Goal: Information Seeking & Learning: Understand process/instructions

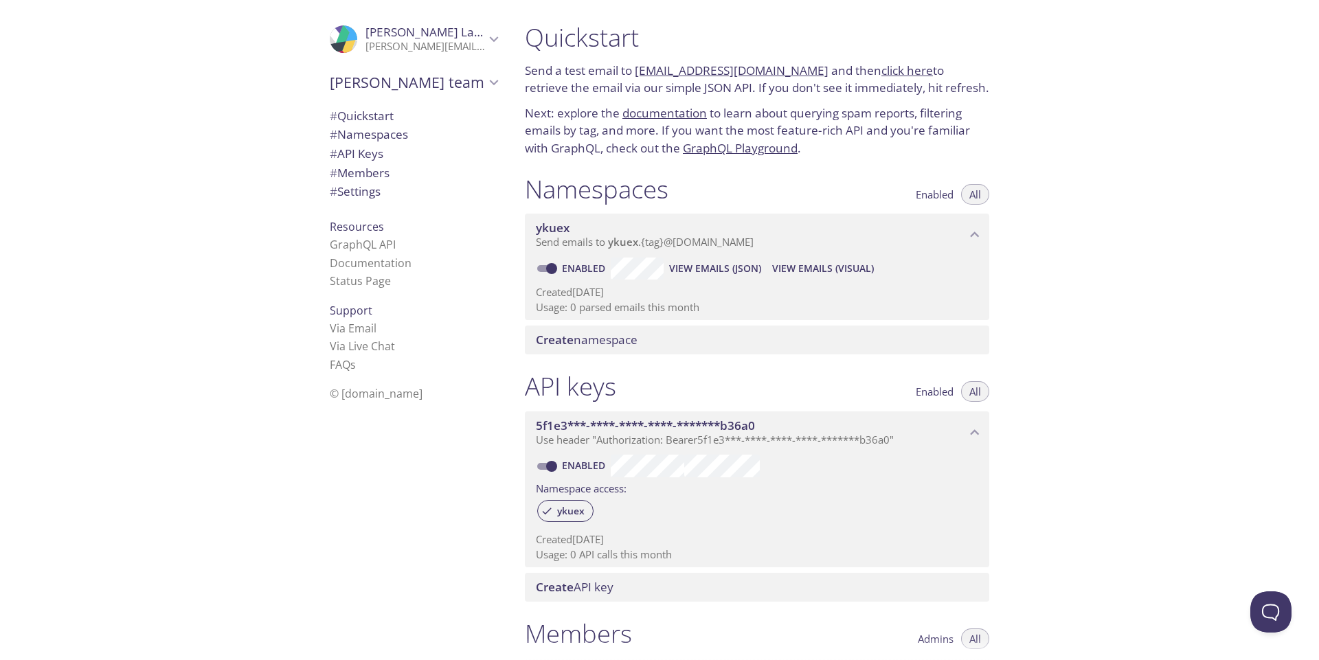
scroll to position [317, 0]
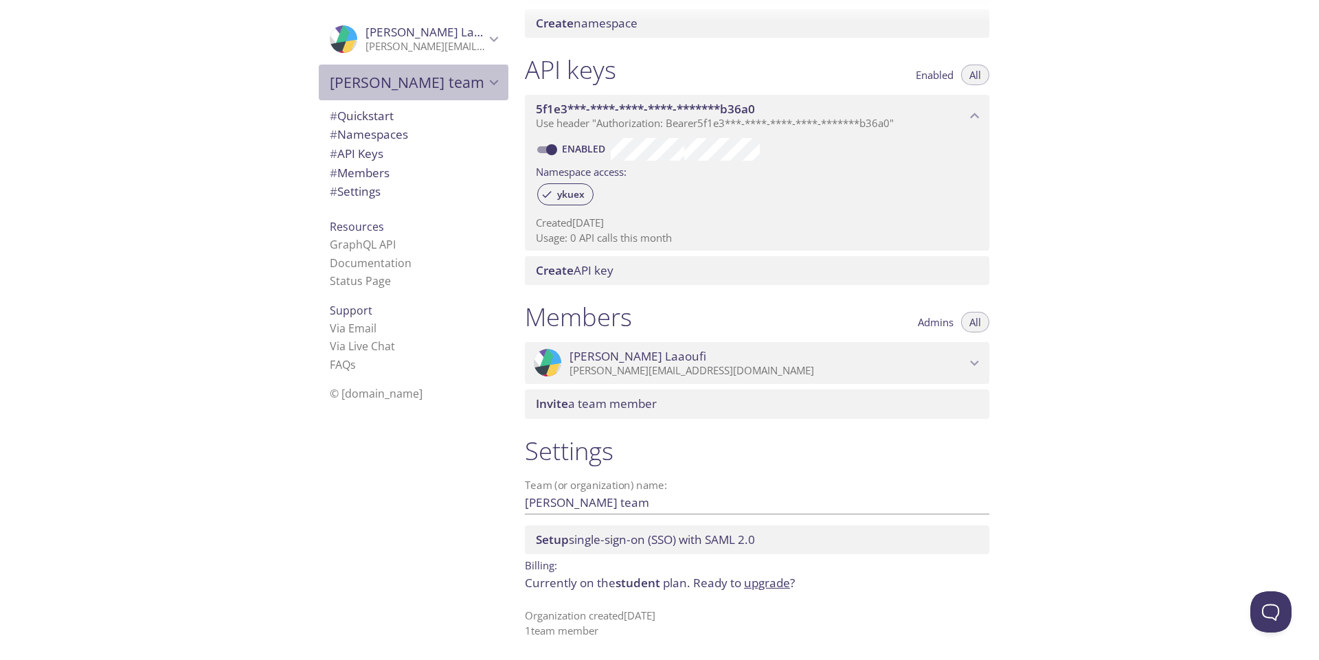
click at [431, 82] on span "[PERSON_NAME] team" at bounding box center [407, 82] width 155 height 19
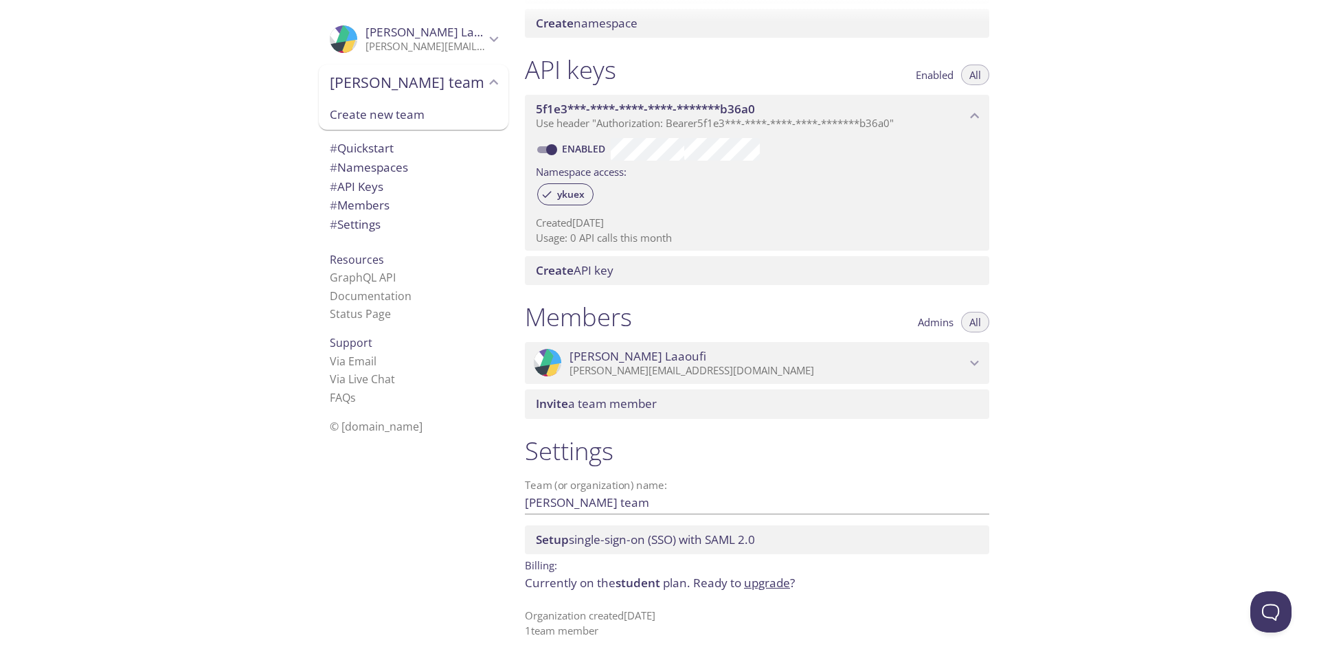
click at [431, 82] on span "[PERSON_NAME] team" at bounding box center [407, 82] width 155 height 19
click at [1246, 609] on div "Quickstart Send a test email to ykuex.test@inbox.testmail.app and then click he…" at bounding box center [916, 330] width 805 height 660
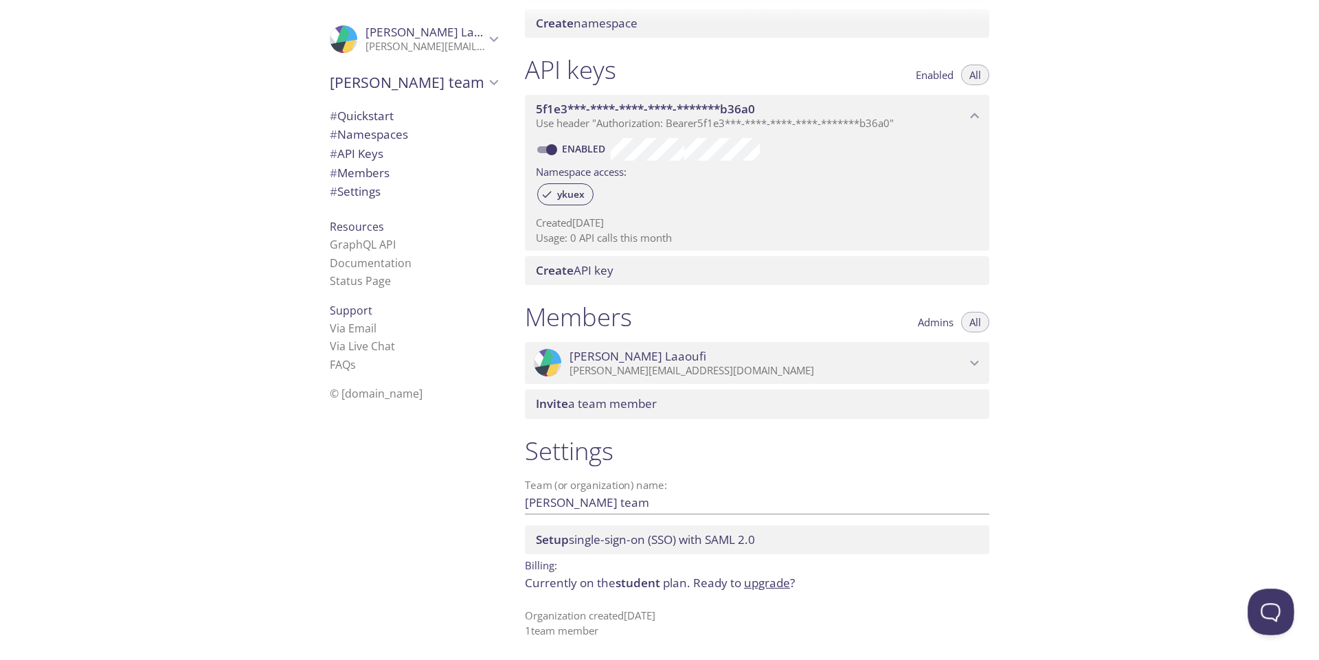
click at [1251, 606] on button "Open Beacon popover" at bounding box center [1268, 609] width 41 height 41
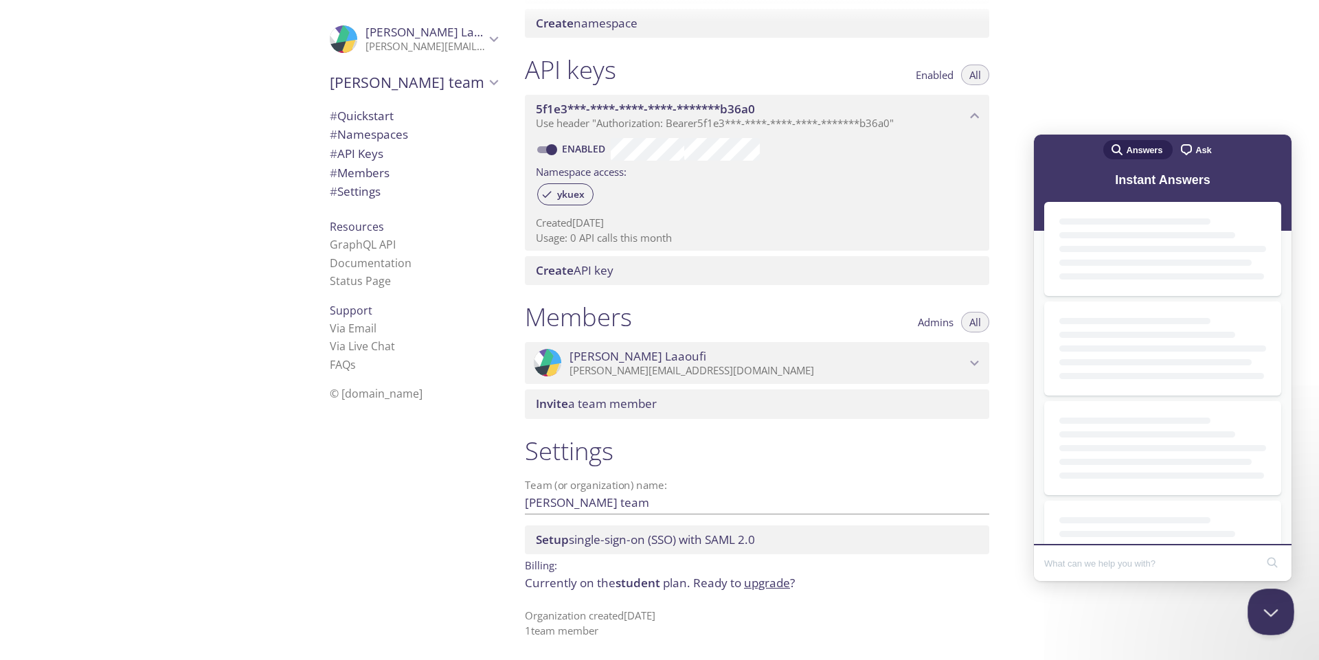
scroll to position [0, 0]
click at [1248, 607] on button "Close Beacon popover" at bounding box center [1268, 609] width 41 height 41
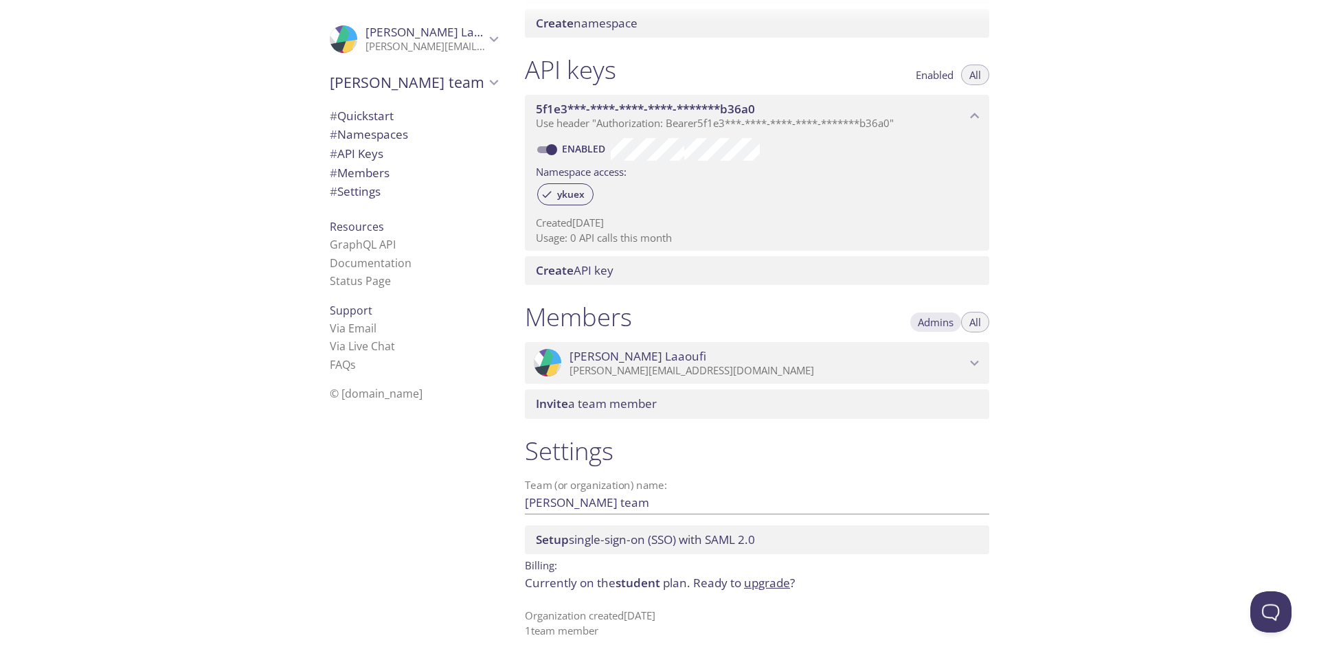
click at [939, 330] on button "Admins" at bounding box center [936, 322] width 52 height 21
click at [901, 349] on span "Ayoub Laaoufi" at bounding box center [768, 356] width 396 height 15
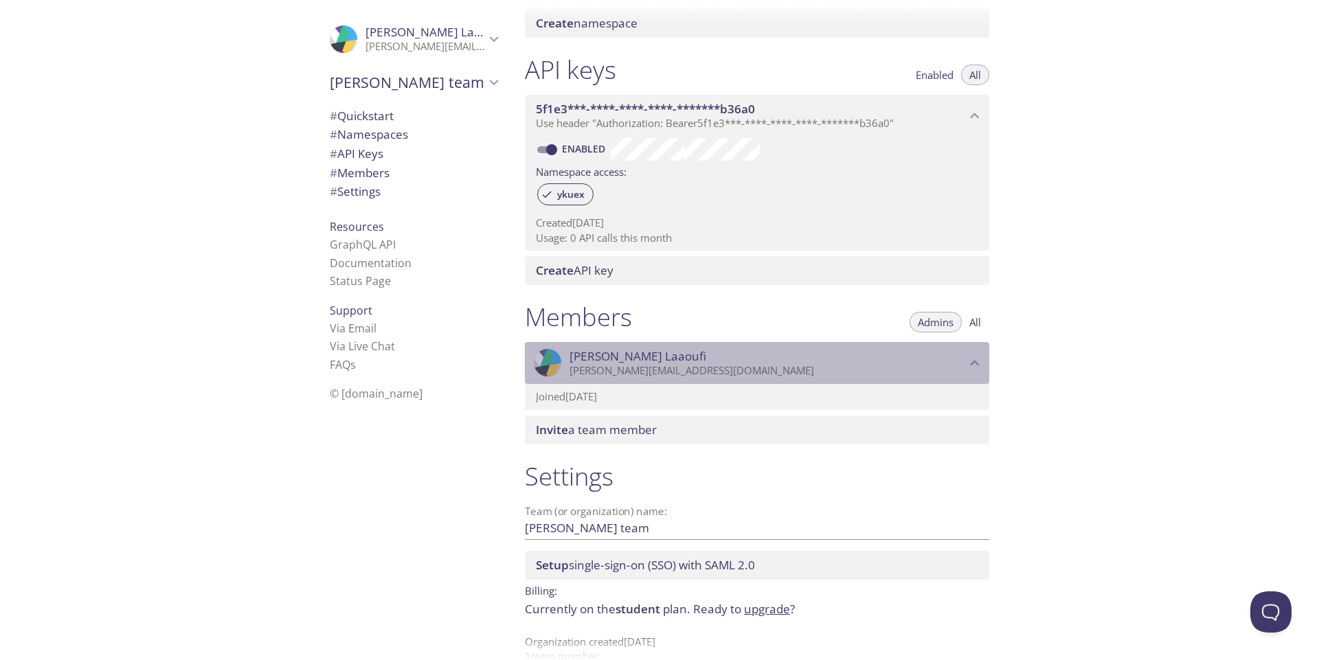
click at [899, 357] on span "Ayoub Laaoufi" at bounding box center [768, 356] width 396 height 15
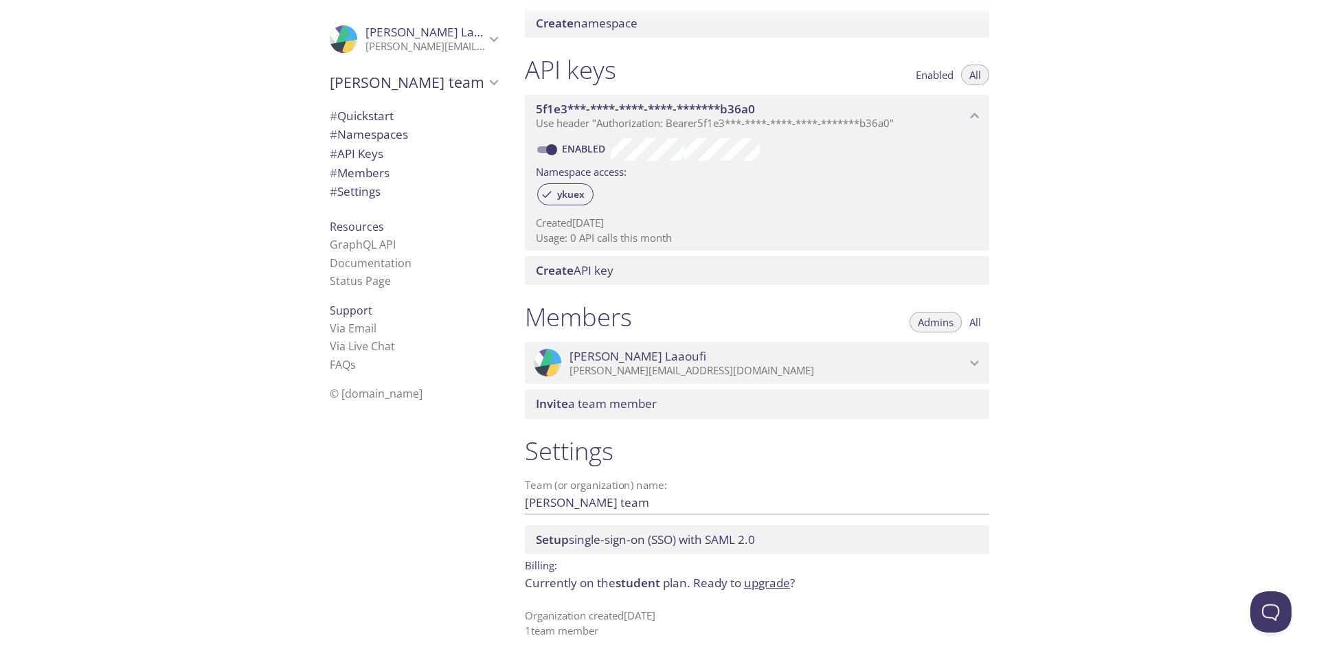
click at [982, 332] on button "All" at bounding box center [975, 322] width 28 height 21
click at [265, 188] on div ".cls-1 { fill: #6d5ca8; } .cls-2 { fill: #3fc191; } .cls-3 { fill: #3b4752; } .…" at bounding box center [257, 330] width 514 height 660
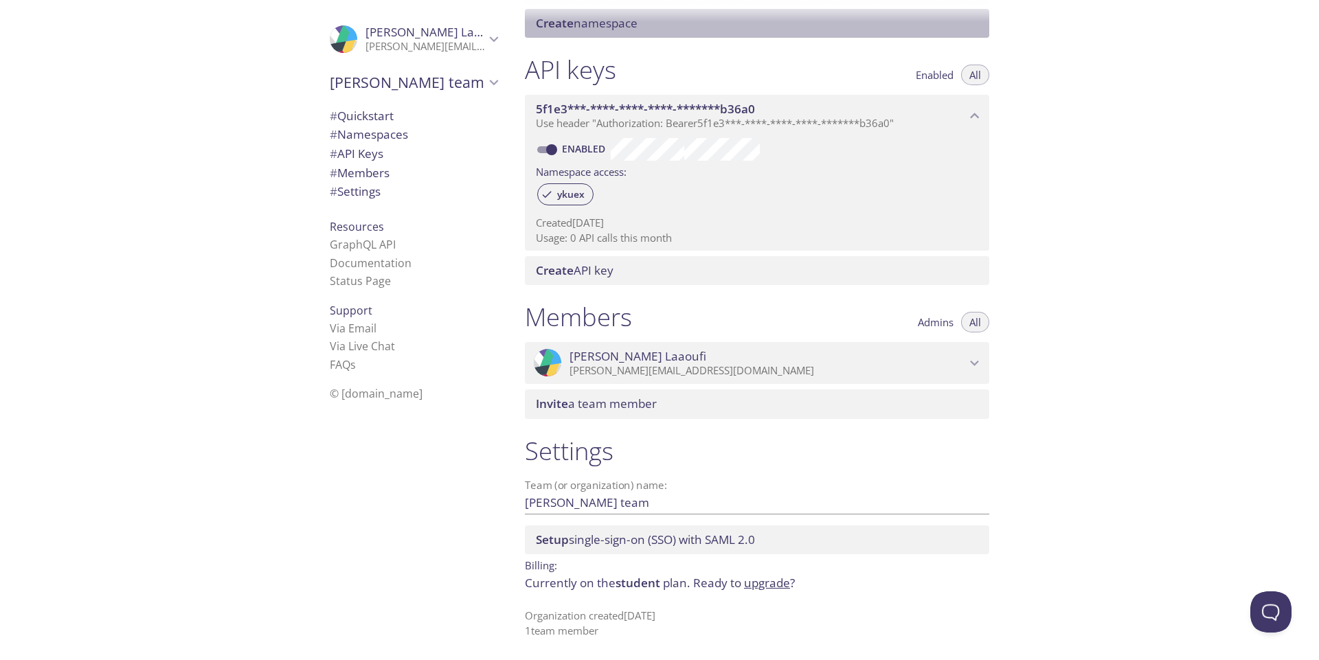
click at [644, 27] on span "Create namespace" at bounding box center [760, 23] width 448 height 15
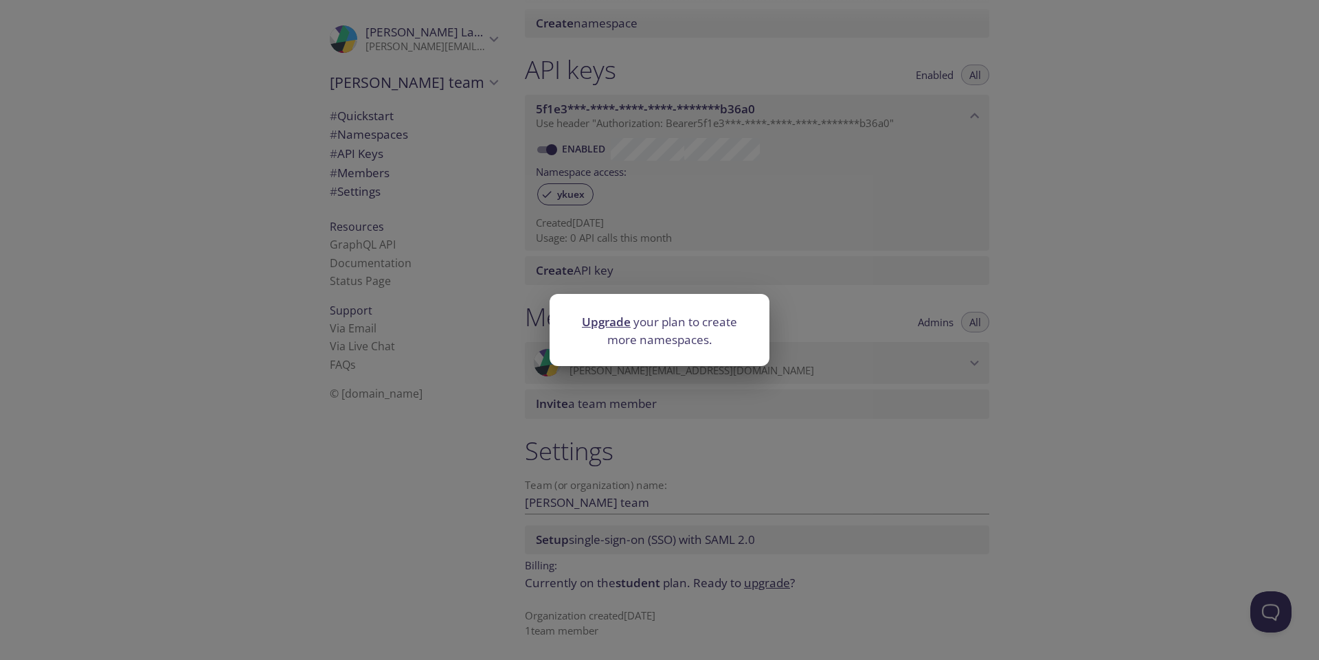
click at [669, 265] on div "Upgrade your plan to create more namespaces." at bounding box center [659, 330] width 1319 height 660
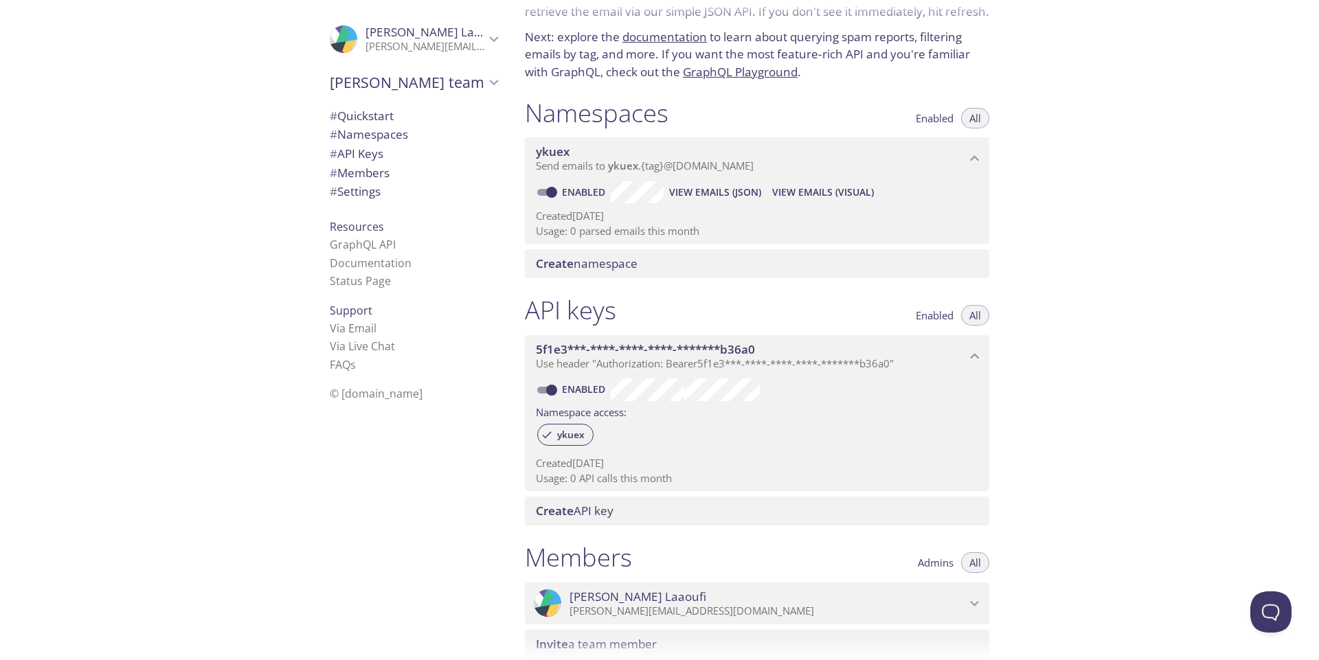
scroll to position [75, 0]
drag, startPoint x: 709, startPoint y: 238, endPoint x: 573, endPoint y: 199, distance: 141.6
click at [581, 206] on div "Created 9 Jun 2024 Usage: 0 parsed emails this month" at bounding box center [757, 222] width 442 height 35
drag, startPoint x: 524, startPoint y: 154, endPoint x: 593, endPoint y: 172, distance: 71.2
click at [594, 172] on div "Namespaces Enabled All ykuex Send emails to ykuex . {tag} @inbox.testmail.app E…" at bounding box center [757, 190] width 486 height 198
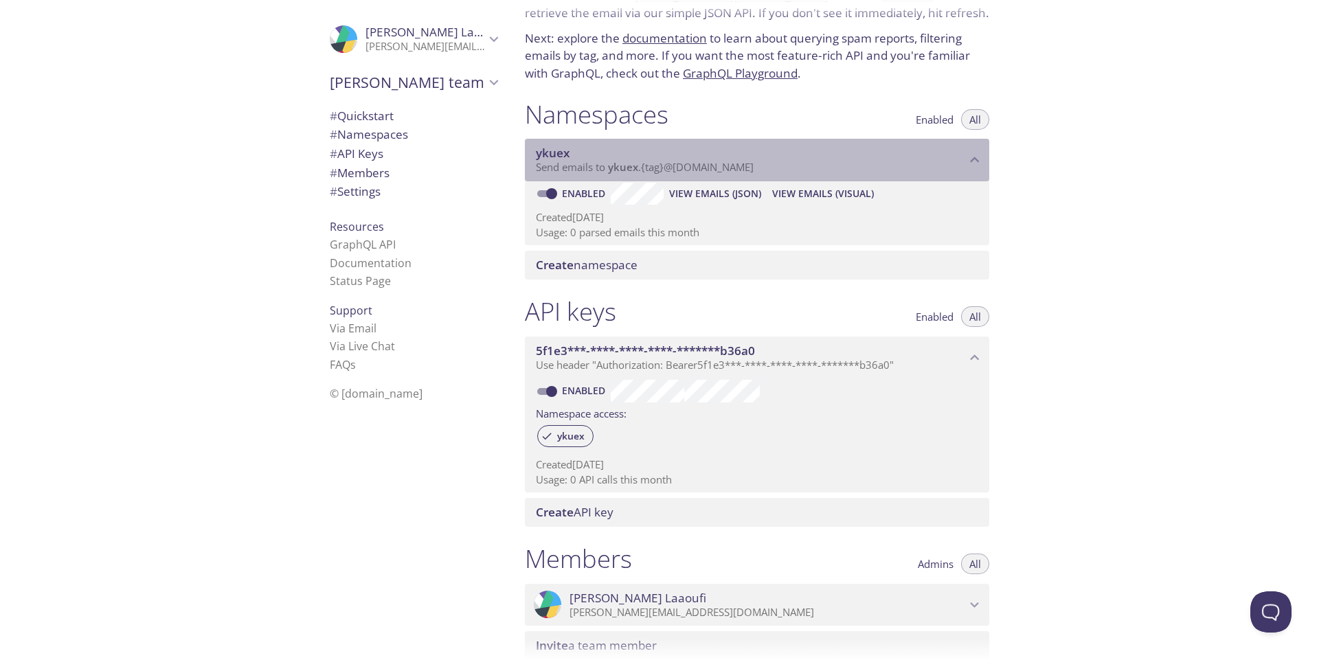
click at [593, 172] on span "Send emails to ykuex . {tag} @inbox.testmail.app" at bounding box center [645, 167] width 218 height 14
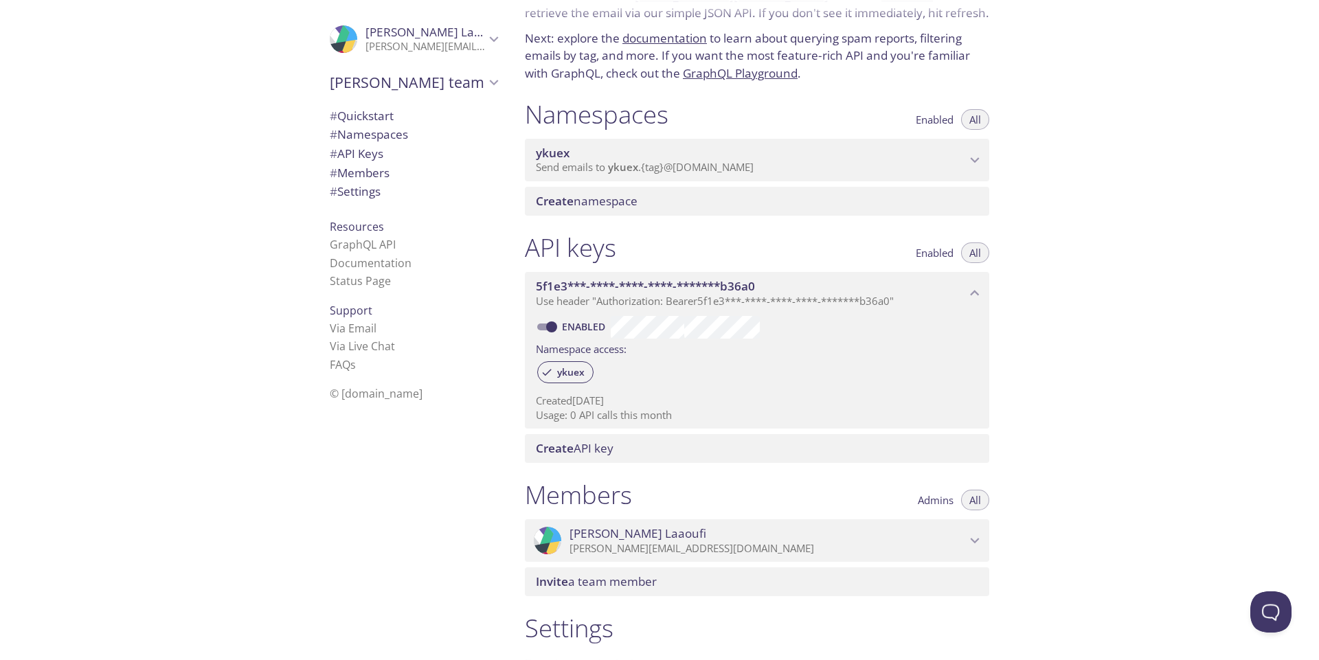
click at [593, 173] on span "Send emails to ykuex . {tag} @inbox.testmail.app" at bounding box center [645, 167] width 218 height 14
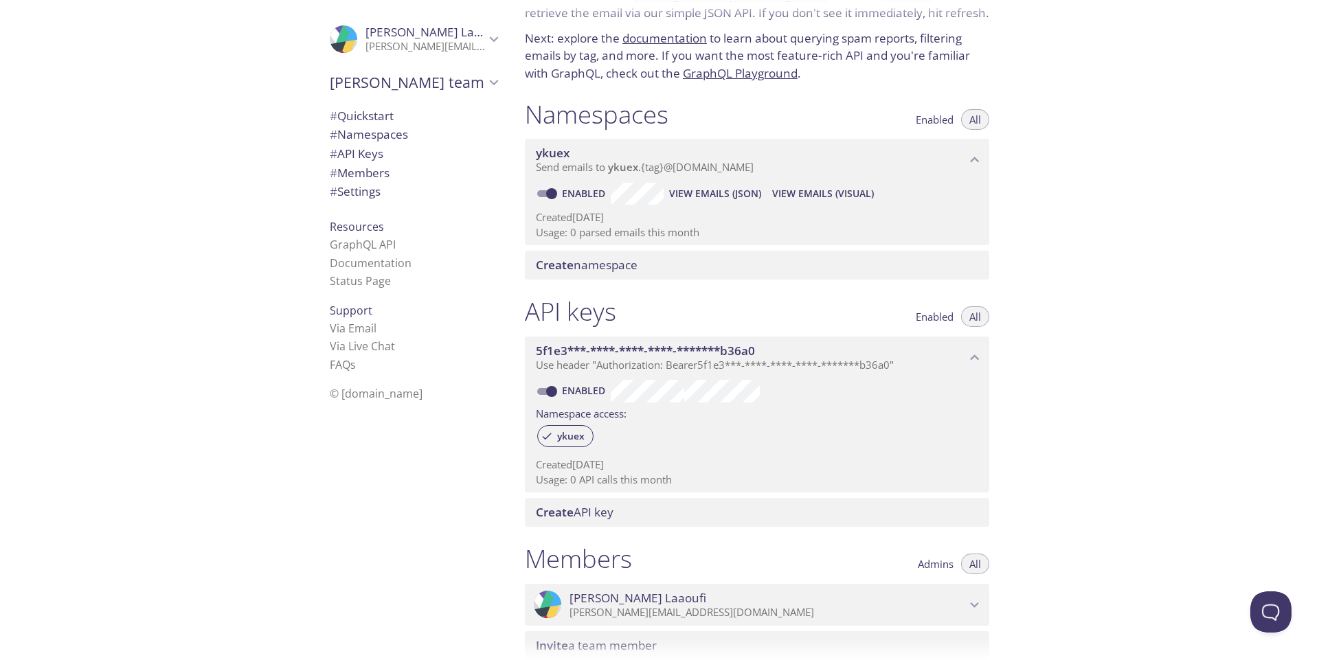
drag, startPoint x: 475, startPoint y: 102, endPoint x: 553, endPoint y: 135, distance: 84.7
click at [589, 151] on div ".cls-1 { fill: #6d5ca8; } .cls-2 { fill: #3fc191; } .cls-3 { fill: #3b4752; } .…" at bounding box center [659, 330] width 1319 height 660
drag, startPoint x: 528, startPoint y: 122, endPoint x: 570, endPoint y: 134, distance: 44.4
click at [570, 134] on div "Namespaces Enabled All ykuex Send emails to ykuex . {tag} @inbox.testmail.app E…" at bounding box center [757, 190] width 486 height 198
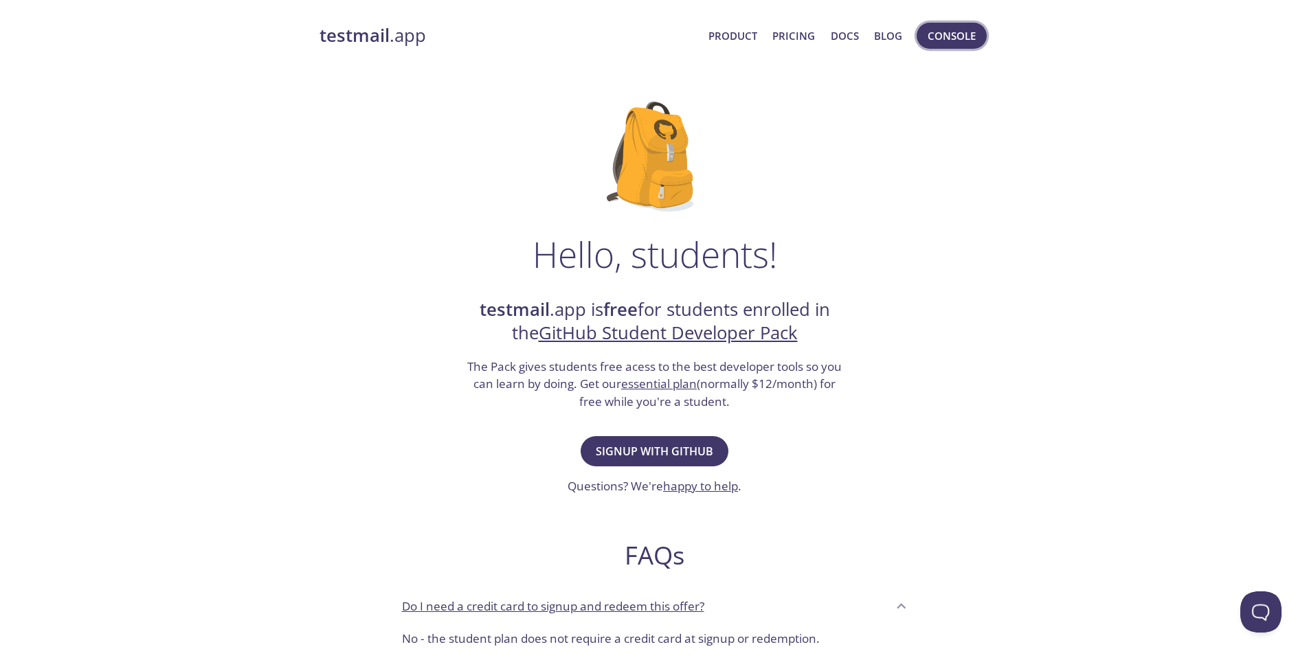
click at [927, 43] on button "Console" at bounding box center [952, 36] width 70 height 26
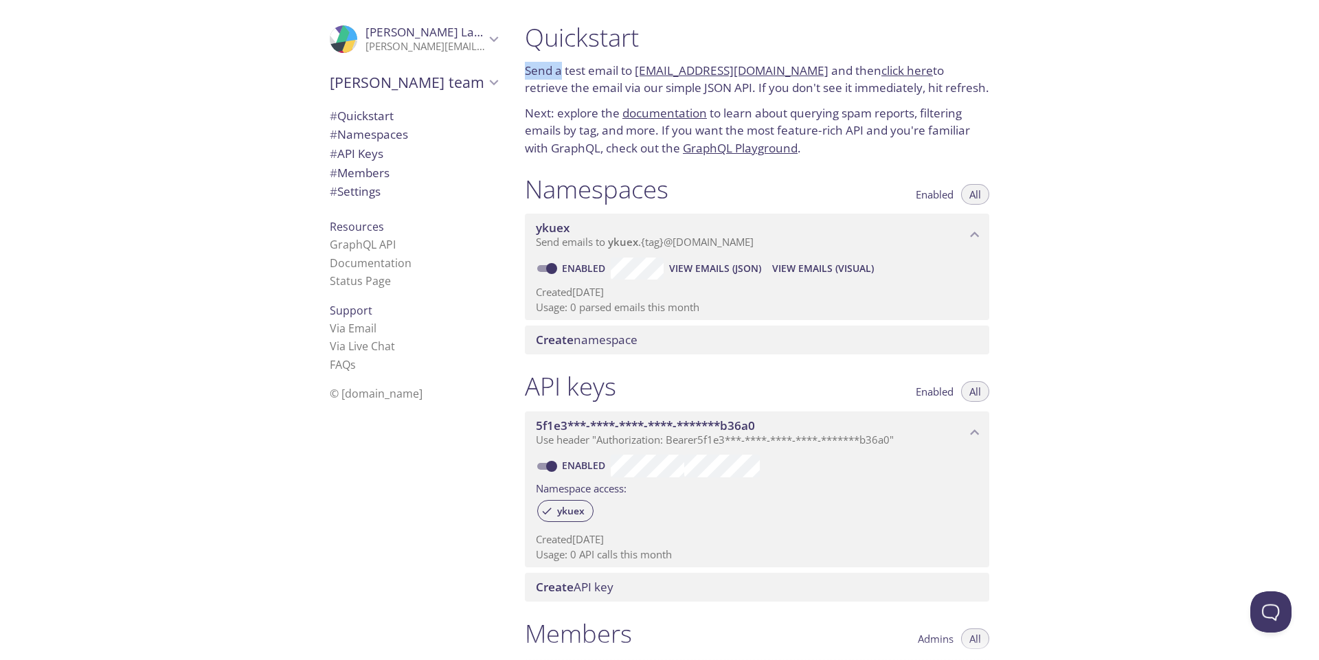
drag, startPoint x: 523, startPoint y: 43, endPoint x: 559, endPoint y: 75, distance: 48.2
click at [559, 75] on div "Quickstart Send a test email to ykuex.test@inbox.testmail.app and then click he…" at bounding box center [757, 90] width 486 height 152
click at [530, 51] on h1 "Quickstart" at bounding box center [757, 37] width 464 height 31
click at [533, 43] on h1 "Quickstart" at bounding box center [757, 37] width 464 height 31
click at [522, 74] on div "Quickstart Send a test email to ykuex.test@inbox.testmail.app and then click he…" at bounding box center [757, 90] width 486 height 152
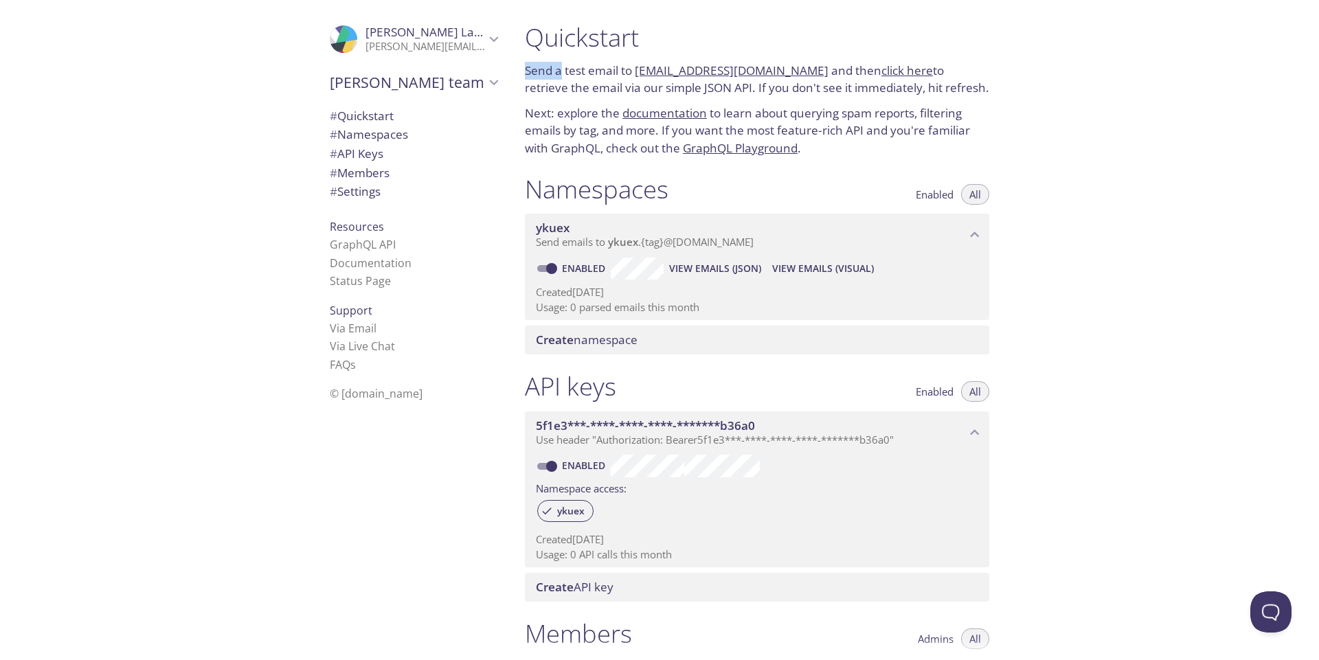
click at [532, 64] on p "Send a test email to ykuex.test@inbox.testmail.app and then click here to retri…" at bounding box center [757, 79] width 464 height 35
click at [543, 68] on p "Send a test email to ykuex.test@inbox.testmail.app and then click here to retri…" at bounding box center [757, 79] width 464 height 35
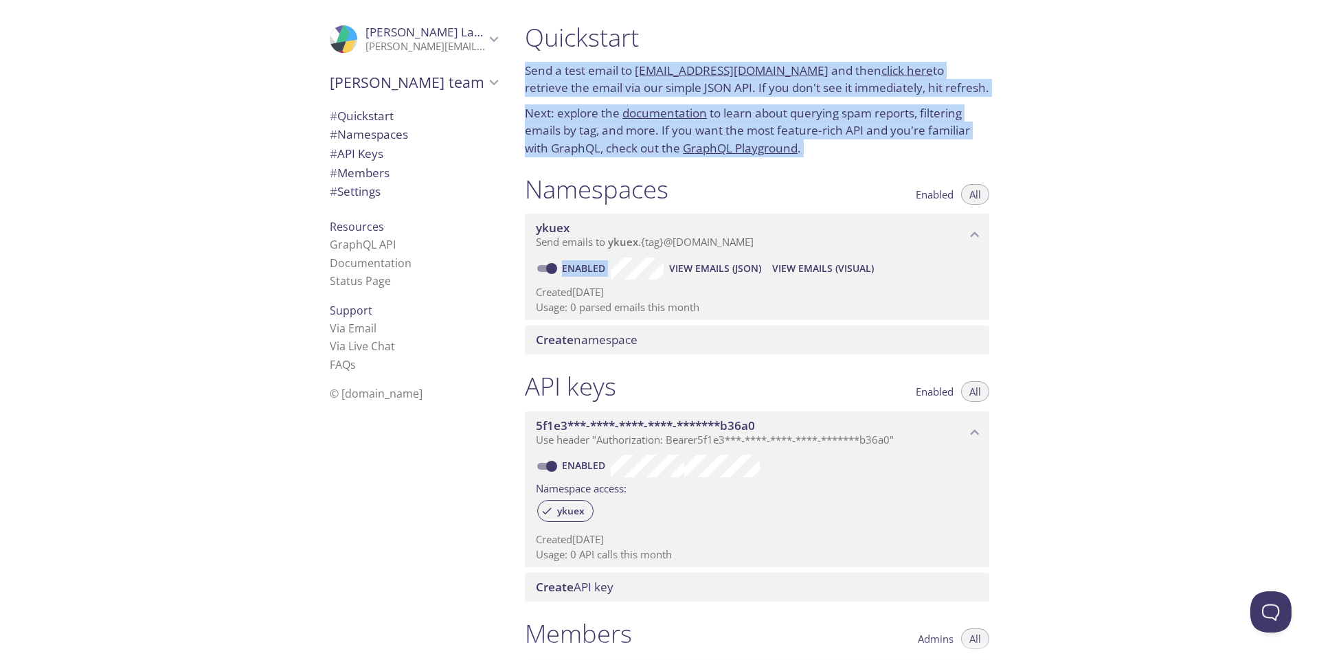
drag, startPoint x: 527, startPoint y: 70, endPoint x: 858, endPoint y: 309, distance: 408.5
click at [858, 309] on div "Quickstart Send a test email to ykuex.test@inbox.testmail.app and then click he…" at bounding box center [762, 330] width 497 height 660
click at [857, 309] on p "Usage: 0 parsed emails this month" at bounding box center [757, 307] width 442 height 14
click at [644, 199] on h1 "Namespaces" at bounding box center [597, 189] width 144 height 31
click at [620, 217] on div "ykuex Send emails to ykuex . {tag} @inbox.testmail.app" at bounding box center [757, 235] width 464 height 43
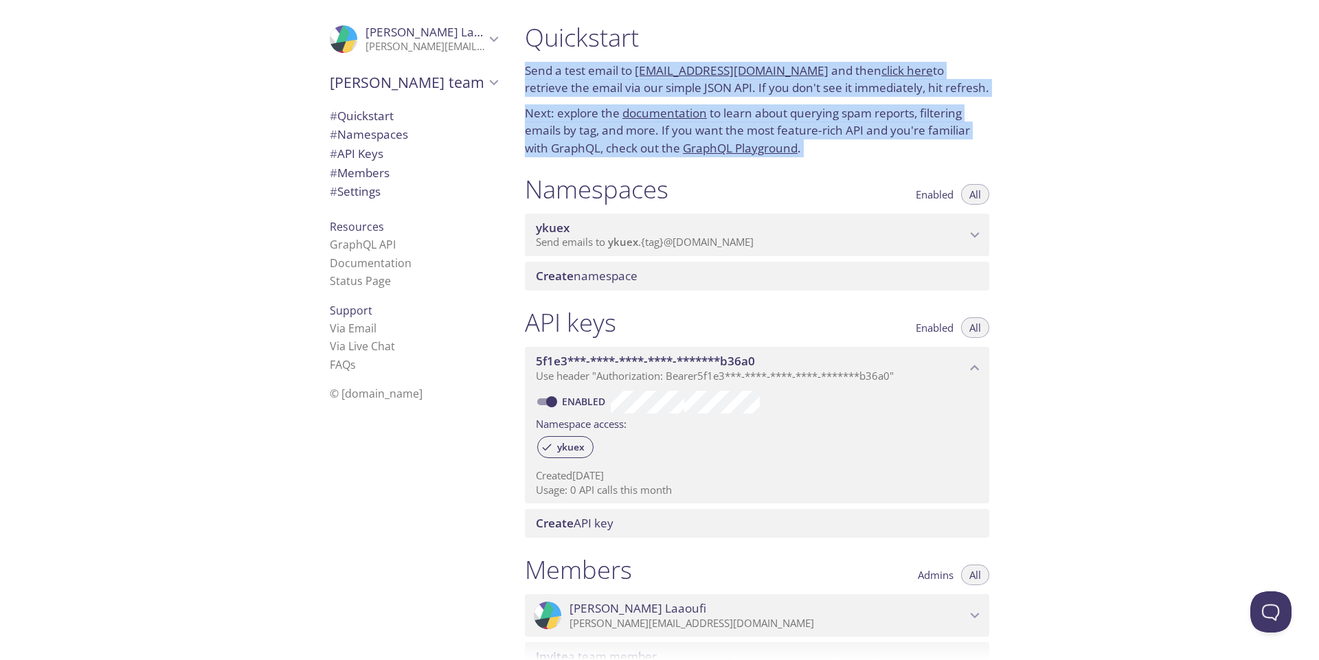
click at [621, 217] on div "ykuex Send emails to ykuex . {tag} @inbox.testmail.app" at bounding box center [757, 235] width 464 height 43
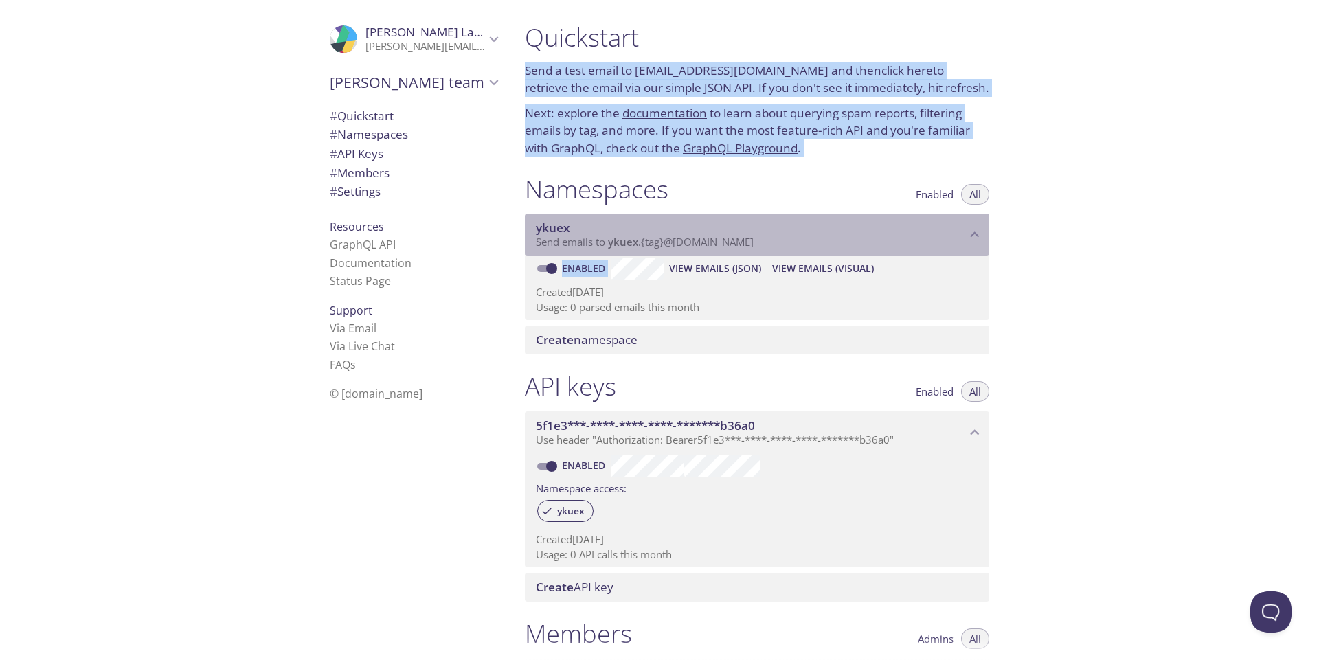
click at [566, 218] on div "ykuex Send emails to ykuex . {tag} @inbox.testmail.app" at bounding box center [757, 235] width 464 height 43
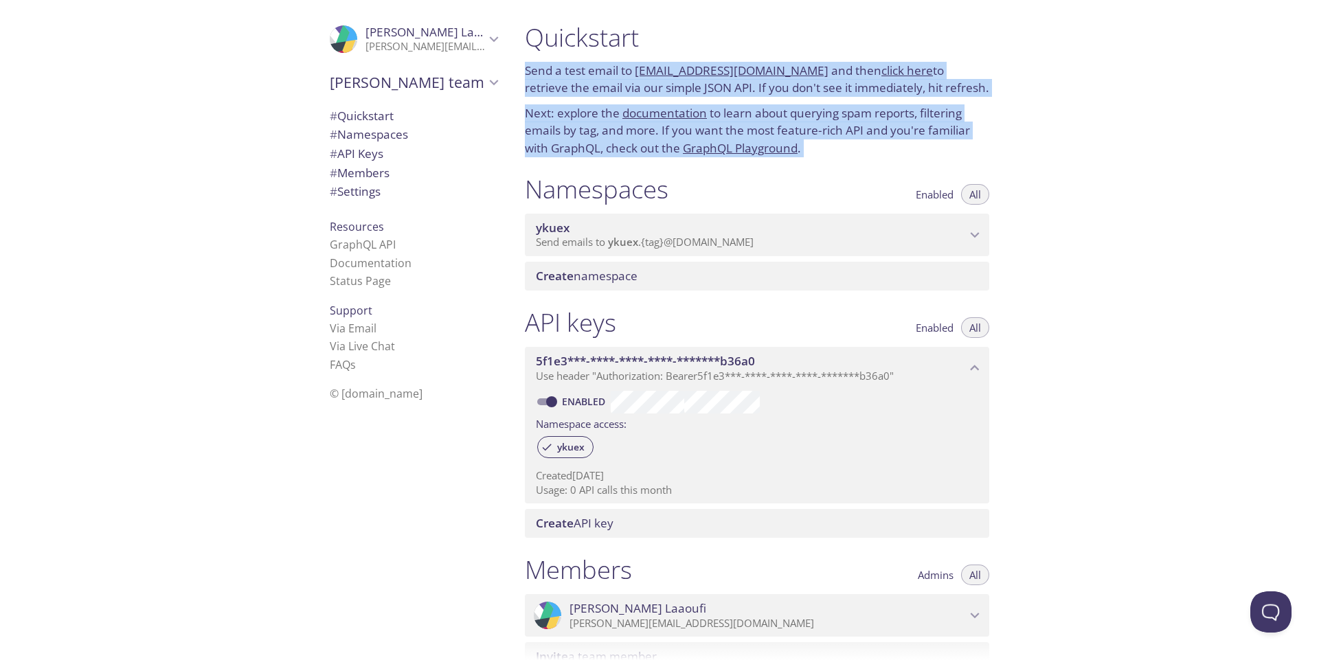
click at [566, 218] on div "ykuex Send emails to ykuex . {tag} @inbox.testmail.app" at bounding box center [757, 235] width 464 height 43
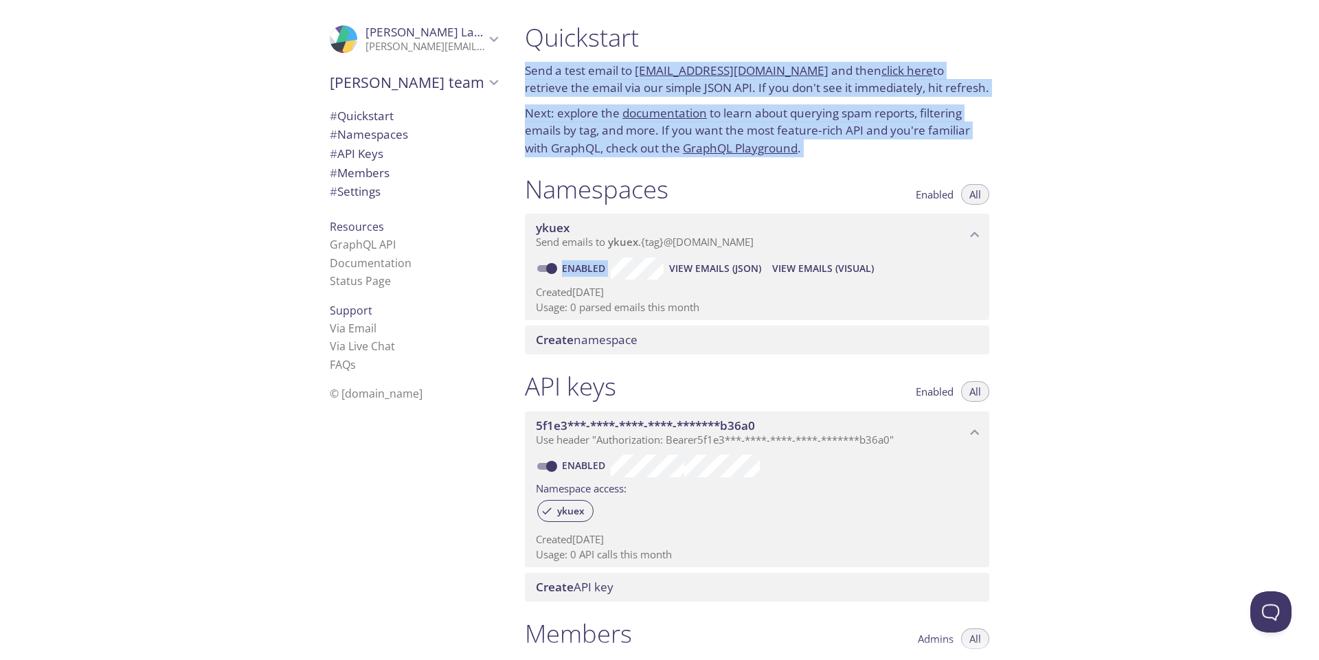
copy div "Send a test email to ykuex.test@inbox.testmail.app and then click here to retri…"
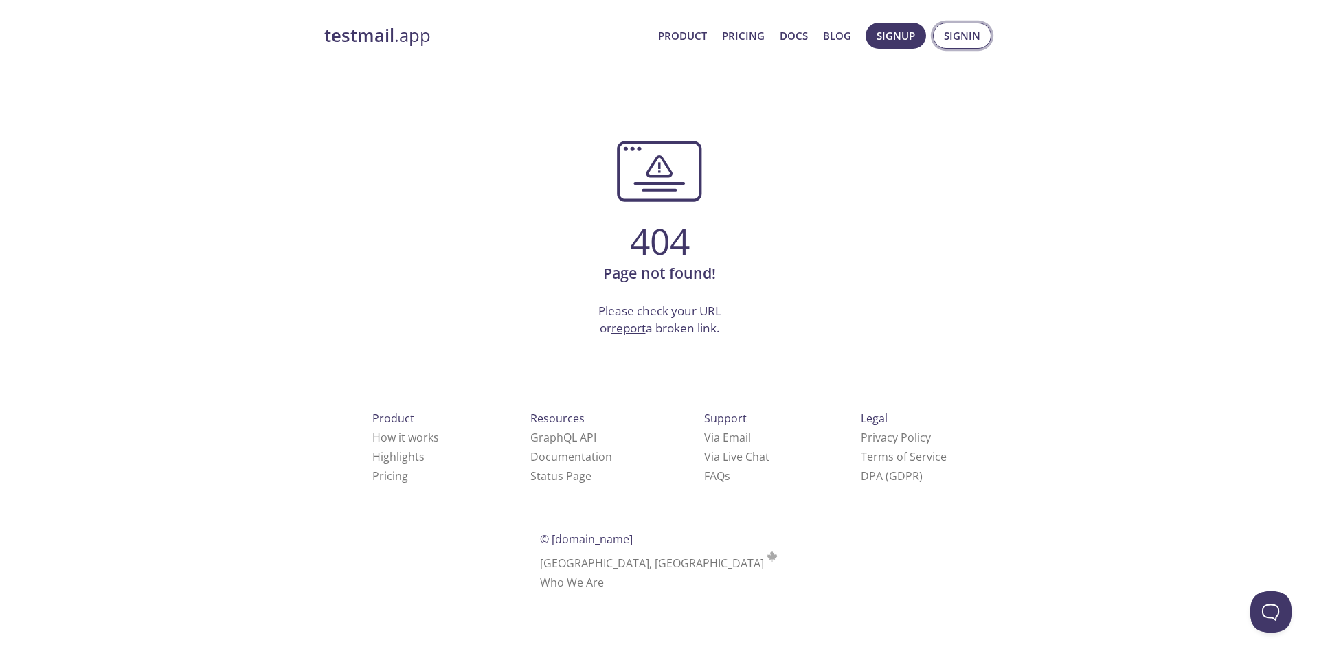
click at [945, 42] on span "Signin" at bounding box center [962, 36] width 36 height 18
click at [954, 41] on span "Signin" at bounding box center [962, 36] width 36 height 18
click at [919, 40] on button "Signup" at bounding box center [896, 36] width 60 height 26
click at [896, 38] on span "Signup" at bounding box center [896, 36] width 38 height 18
click at [832, 42] on link "Blog" at bounding box center [837, 36] width 28 height 18
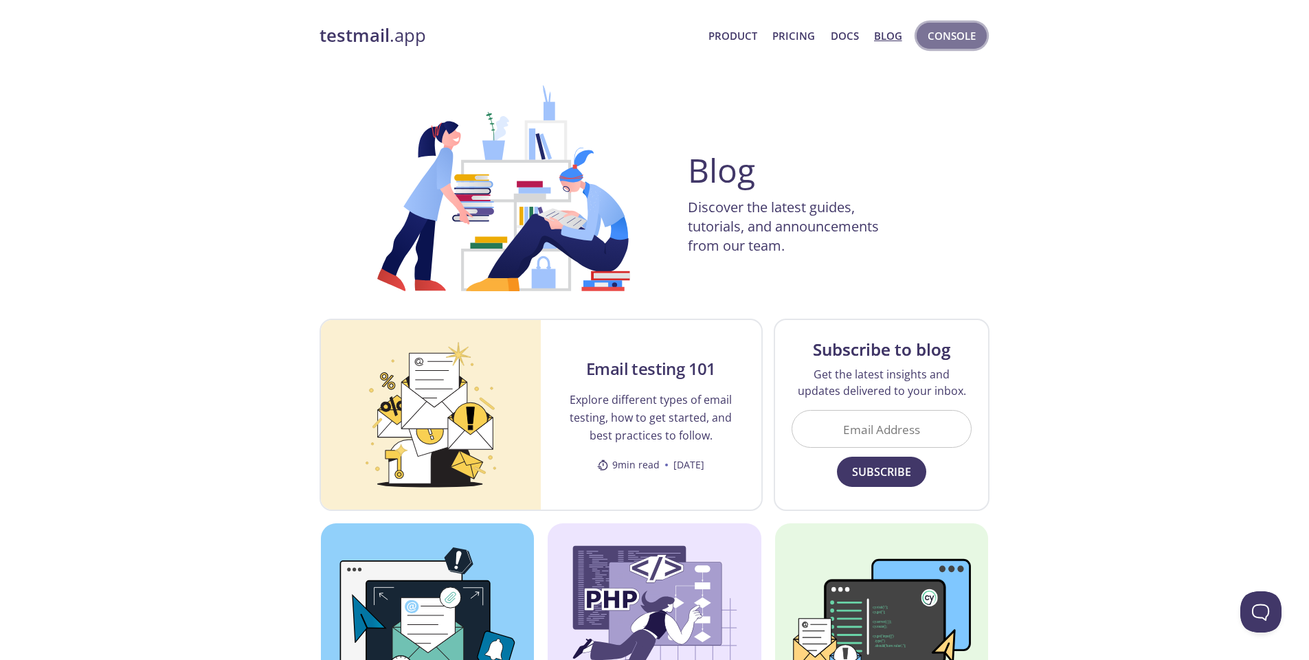
click at [955, 38] on span "Console" at bounding box center [952, 36] width 48 height 18
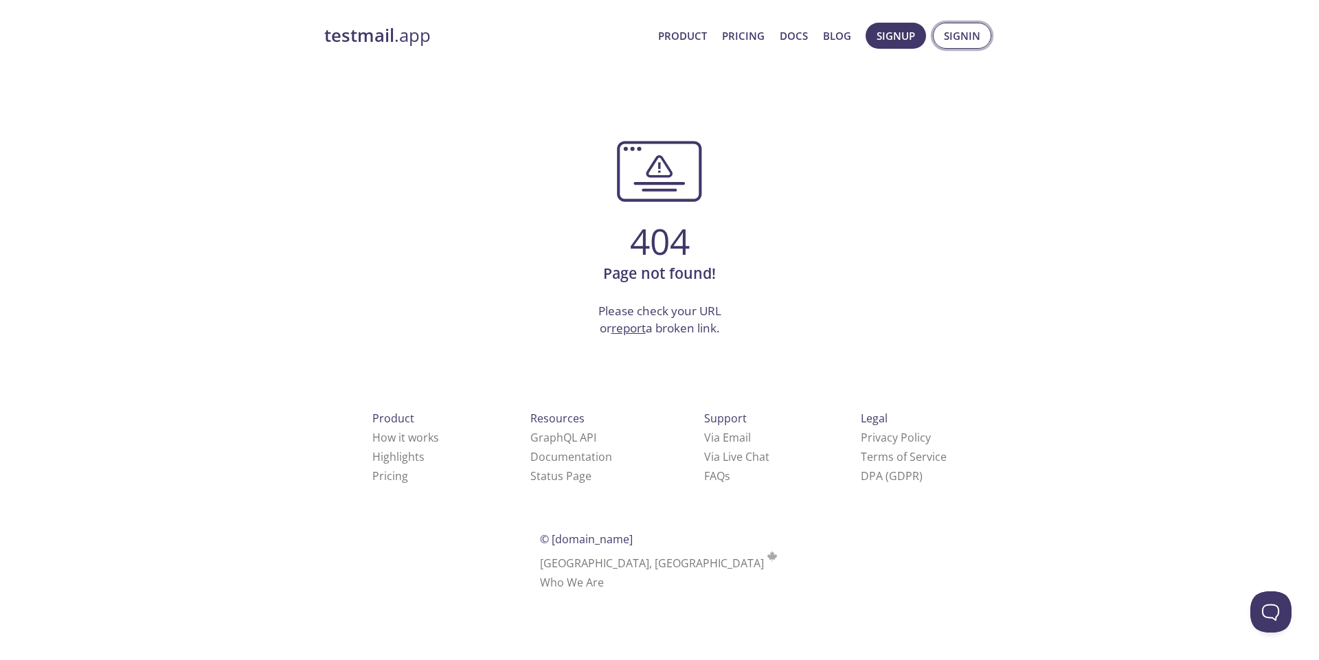
click at [945, 45] on button "Signin" at bounding box center [962, 36] width 58 height 26
click at [348, 34] on strong "testmail" at bounding box center [359, 35] width 70 height 24
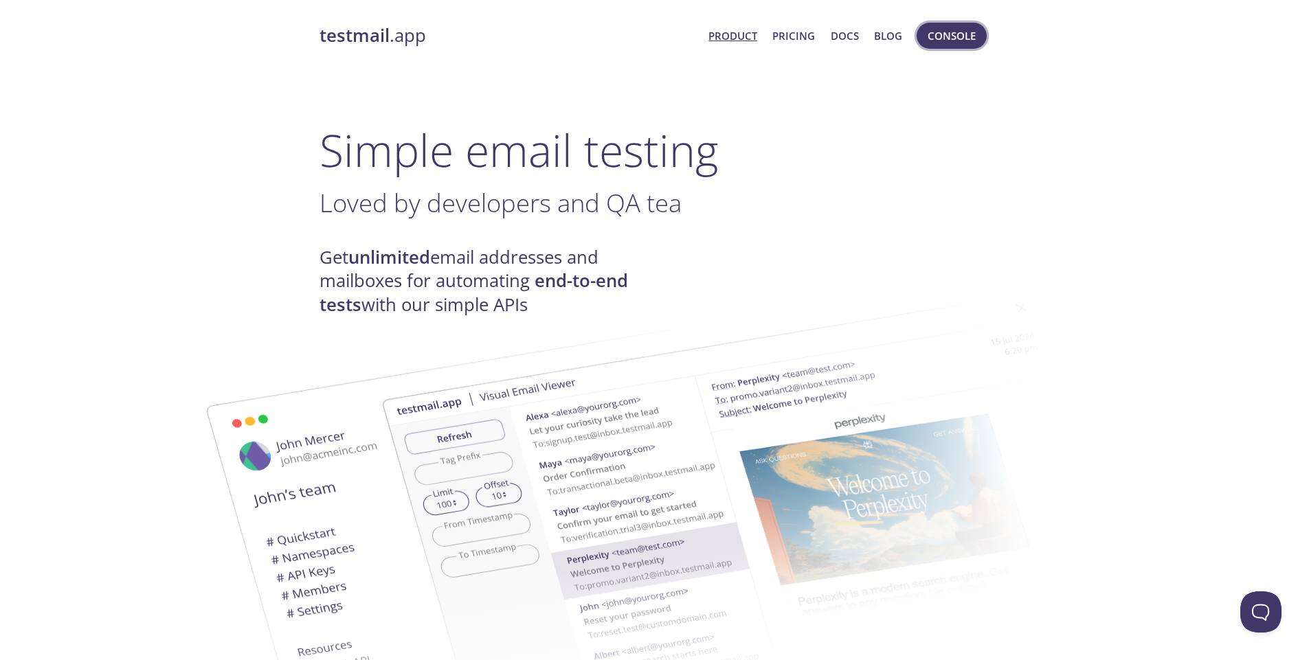
click at [941, 42] on span "Console" at bounding box center [952, 36] width 48 height 18
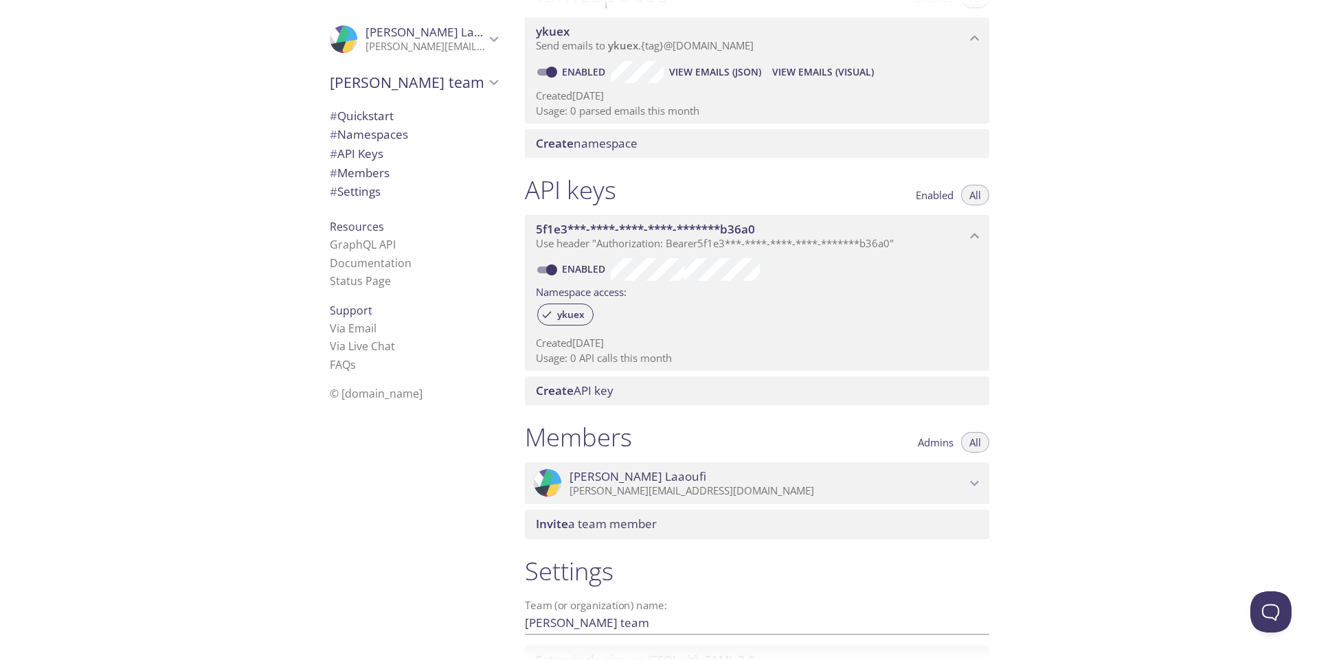
scroll to position [208, 0]
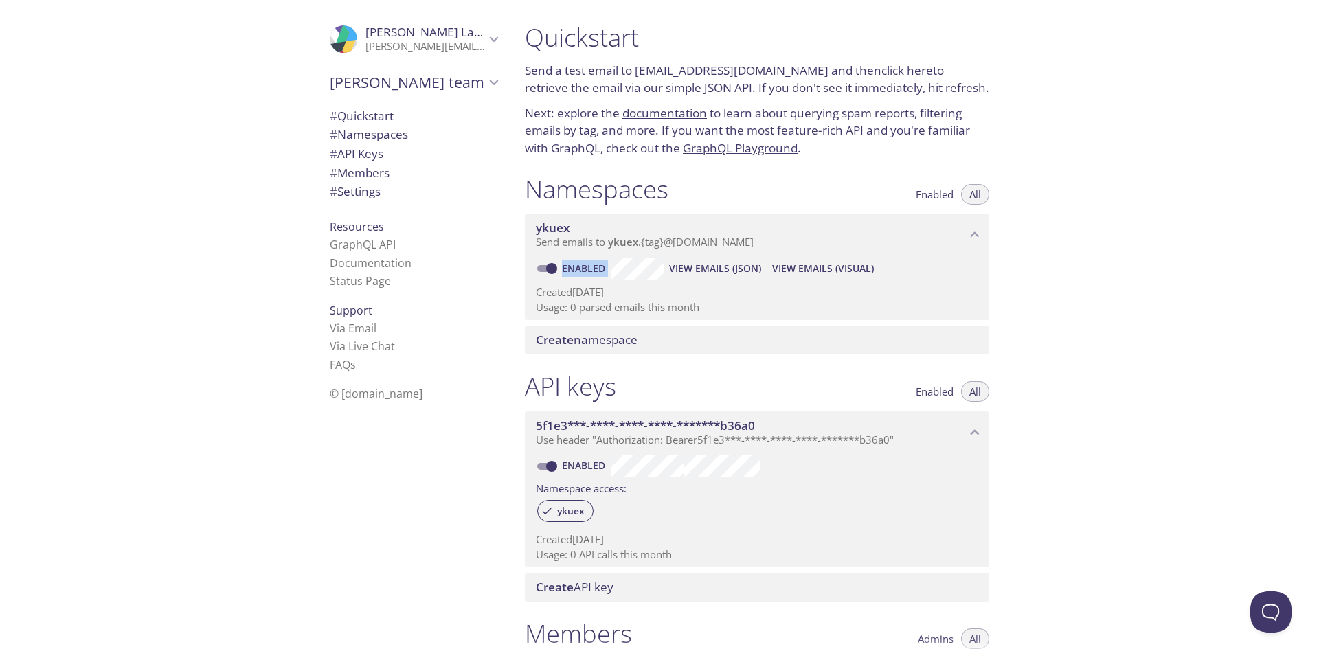
drag, startPoint x: 1318, startPoint y: 227, endPoint x: 1318, endPoint y: 263, distance: 35.7
click at [1318, 263] on div ".cls-1 { fill: #6d5ca8; } .cls-2 { fill: #3fc191; } .cls-3 { fill: #3b4752; } .…" at bounding box center [659, 330] width 1319 height 660
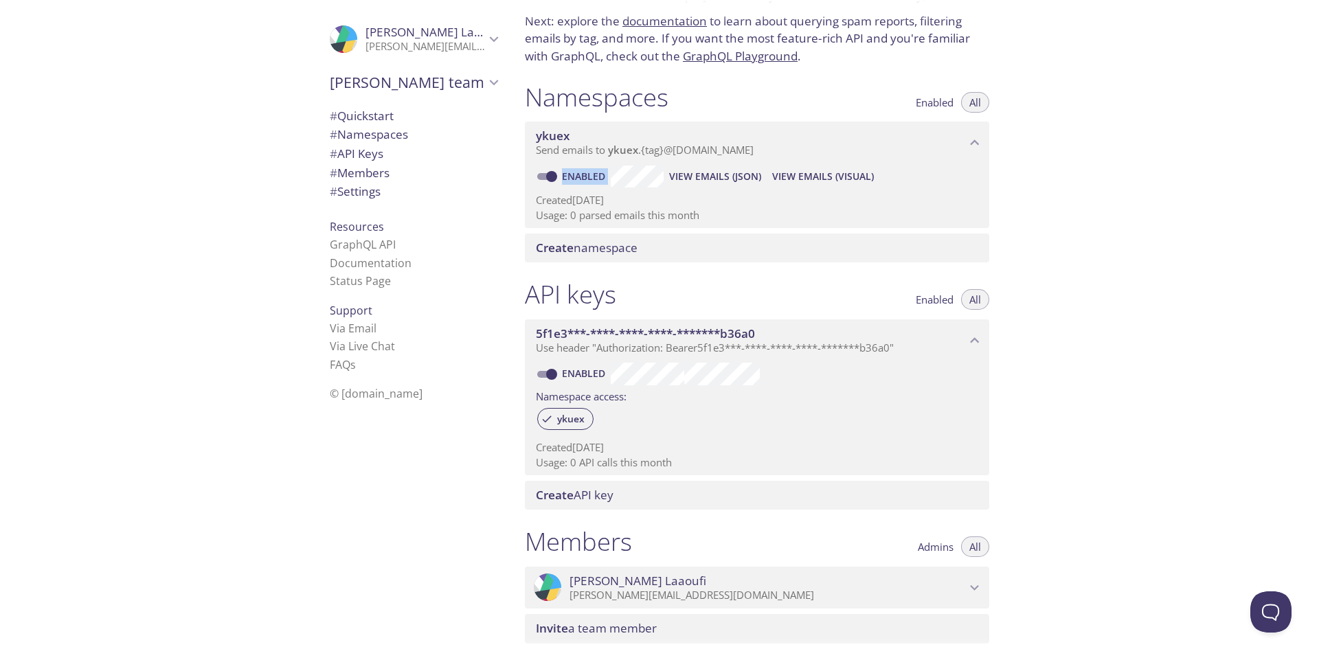
scroll to position [317, 0]
